Goal: Information Seeking & Learning: Learn about a topic

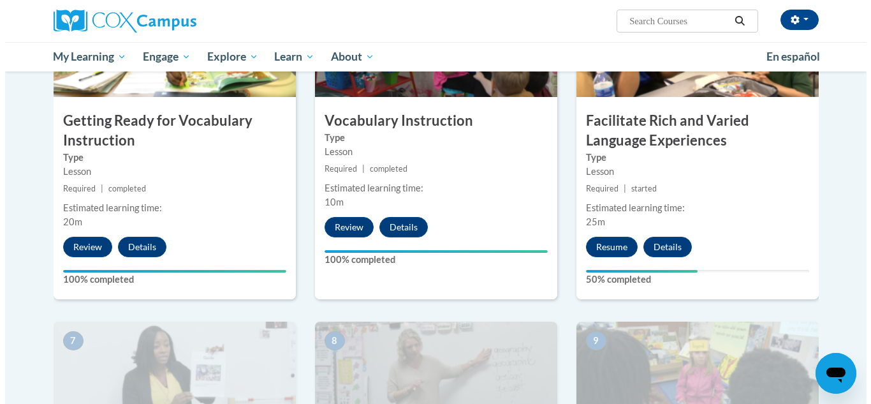
scroll to position [715, 0]
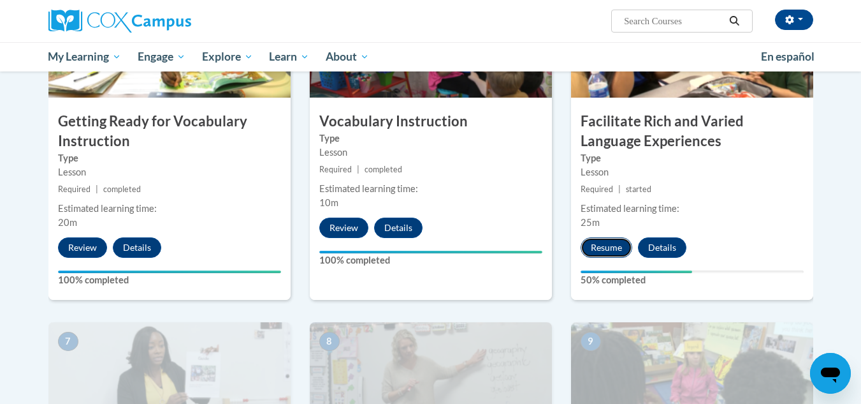
click at [600, 250] on button "Resume" at bounding box center [607, 247] width 52 height 20
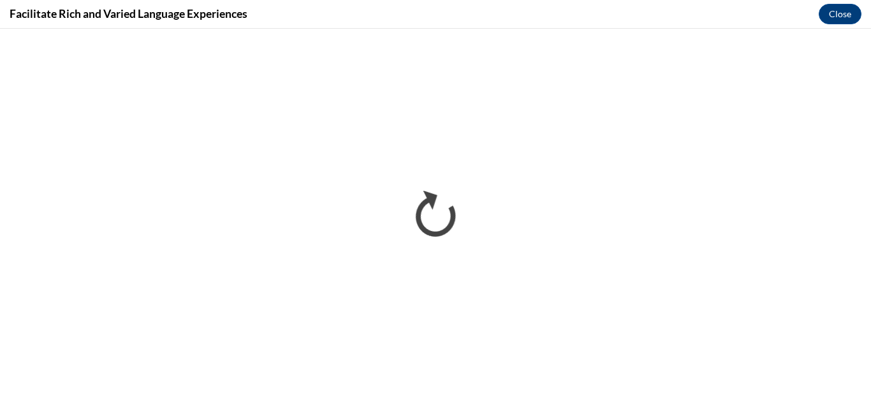
scroll to position [0, 0]
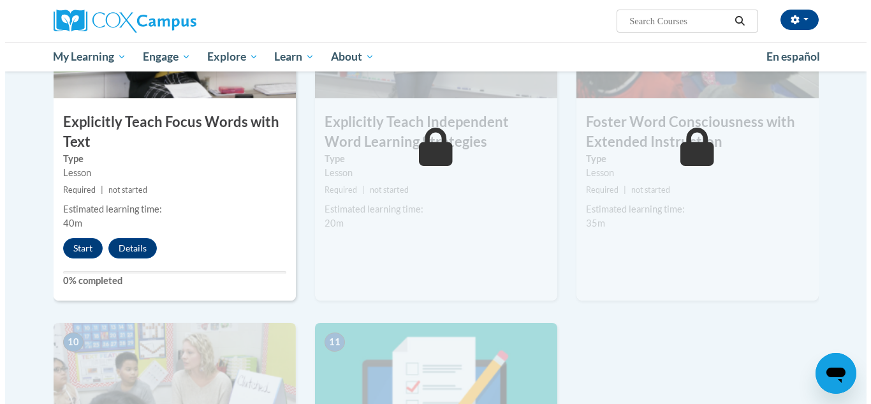
scroll to position [1064, 0]
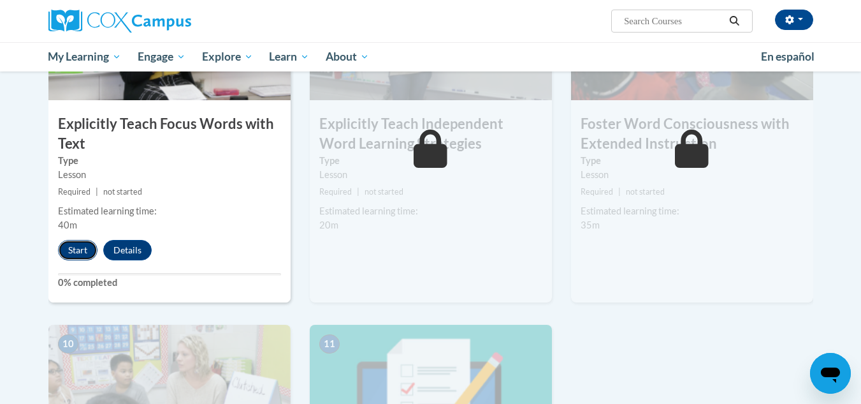
click at [71, 248] on button "Start" at bounding box center [78, 250] width 40 height 20
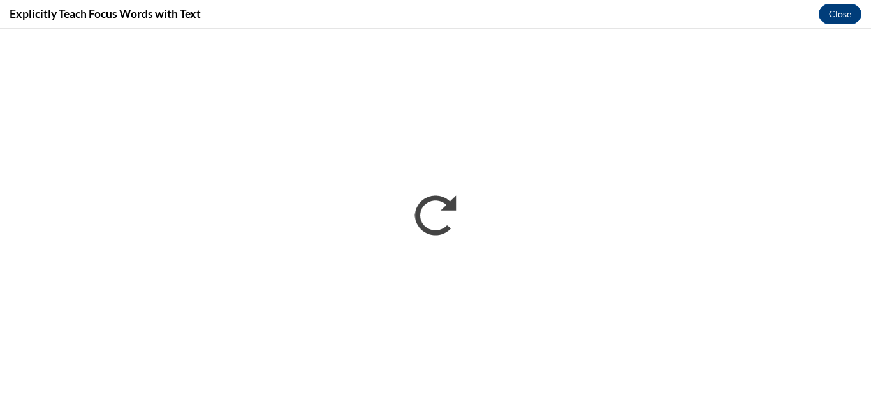
scroll to position [0, 0]
